Goal: Check status: Check status

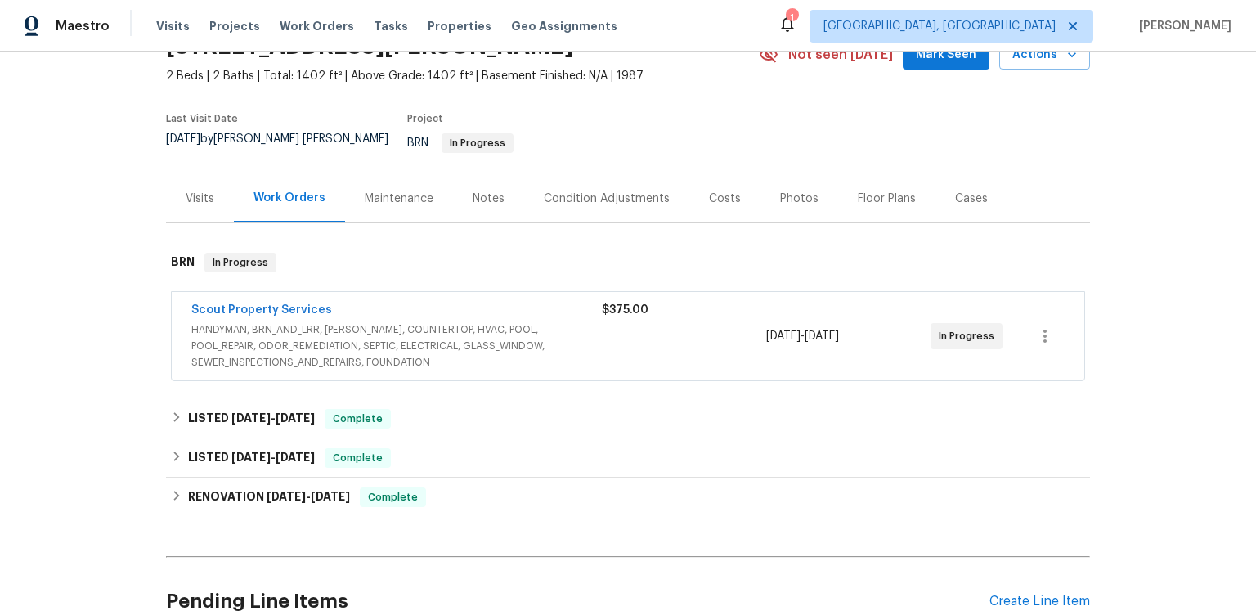
scroll to position [119, 0]
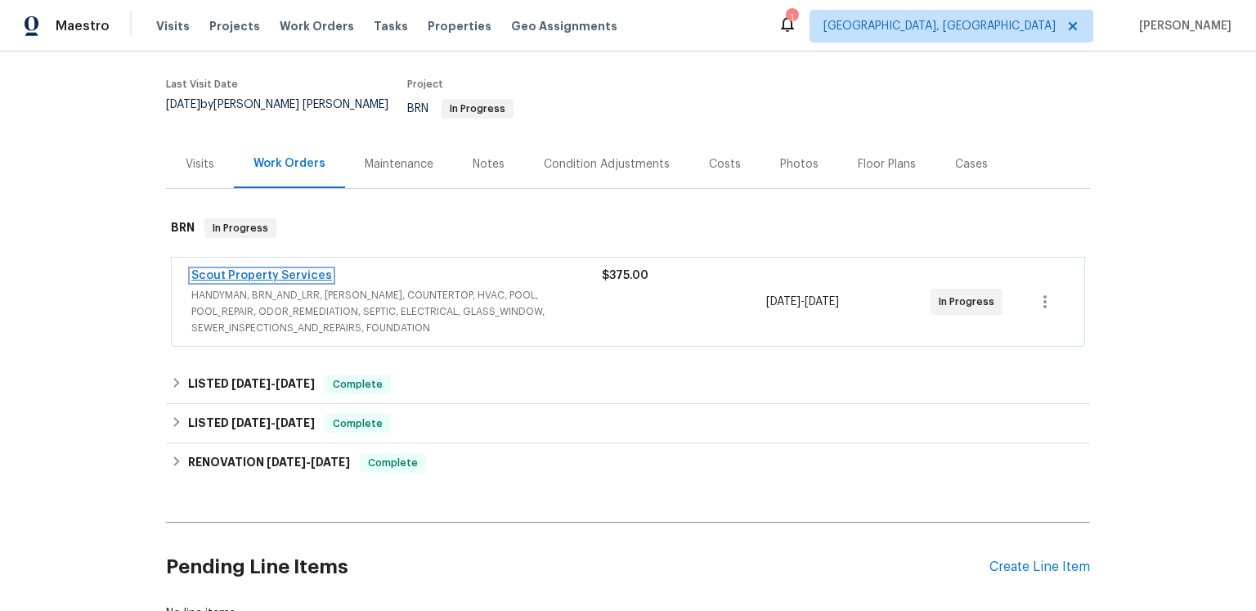
click at [332, 281] on link "Scout Property Services" at bounding box center [261, 275] width 141 height 11
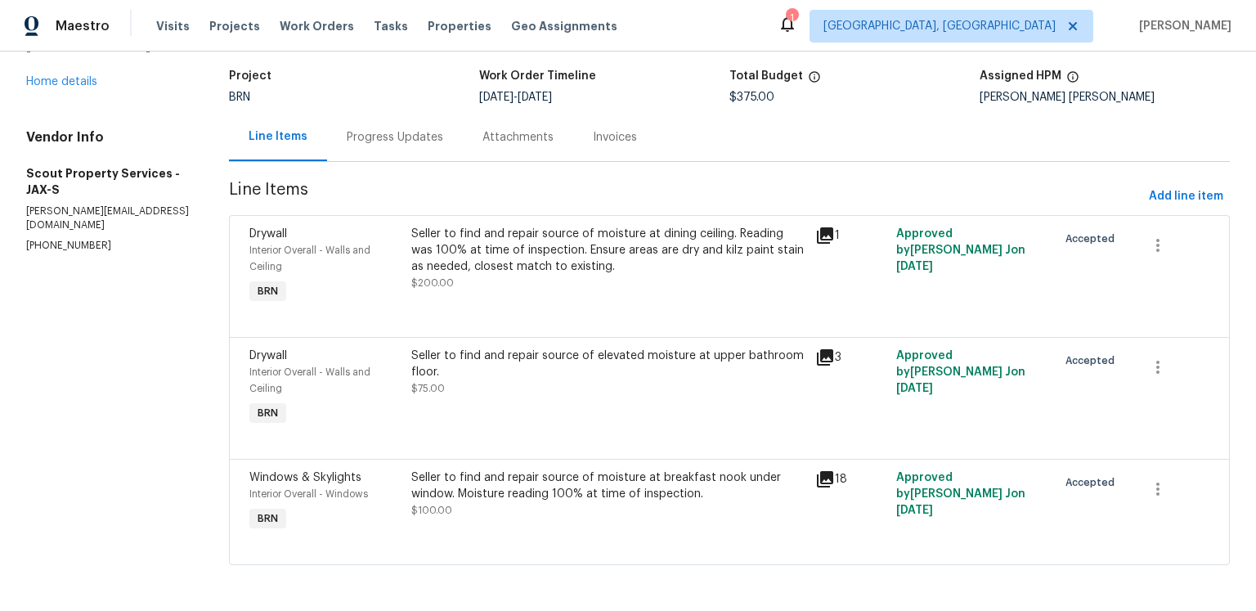
scroll to position [34, 0]
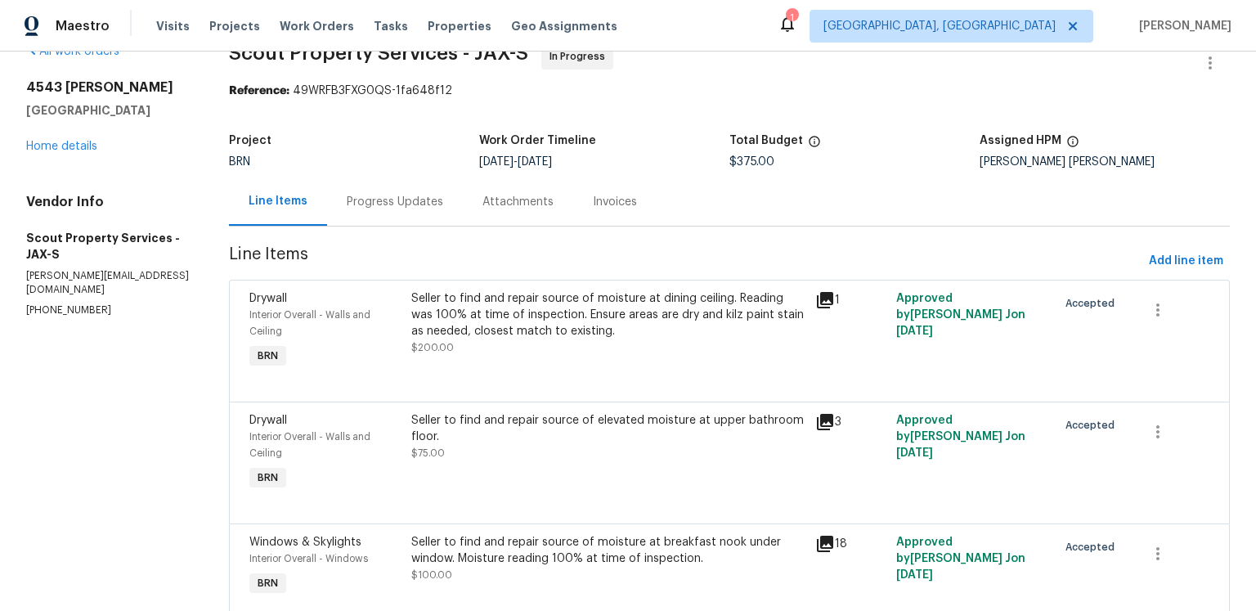
click at [443, 210] on div "Progress Updates" at bounding box center [395, 202] width 96 height 16
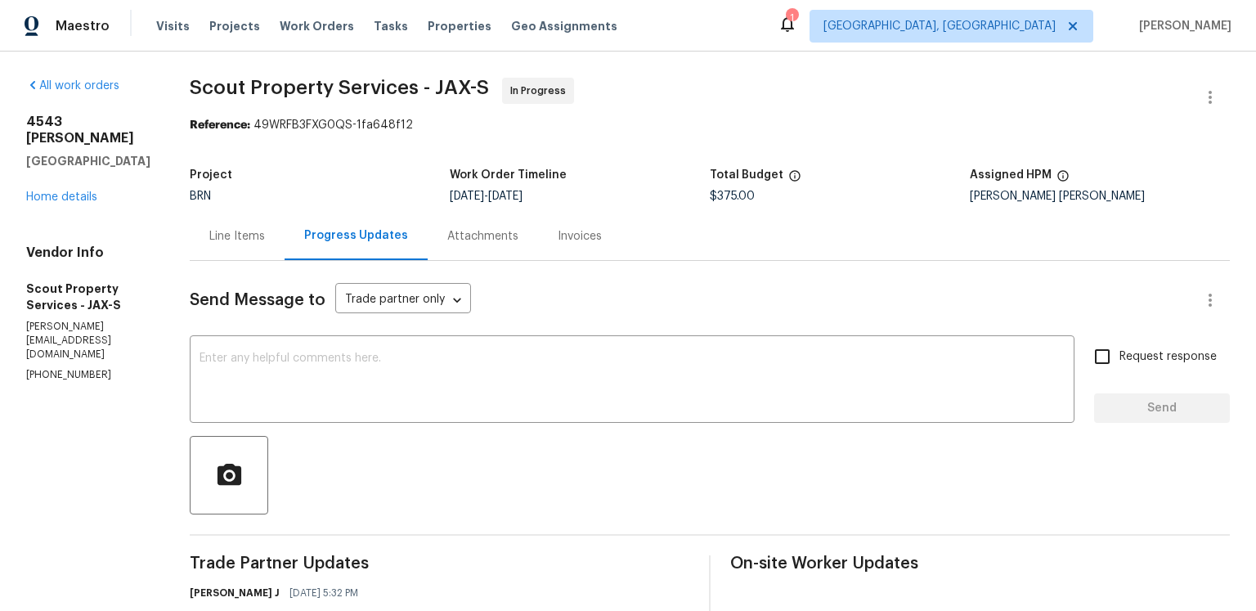
click at [232, 244] on div "Line Items" at bounding box center [237, 236] width 56 height 16
